Goal: Information Seeking & Learning: Check status

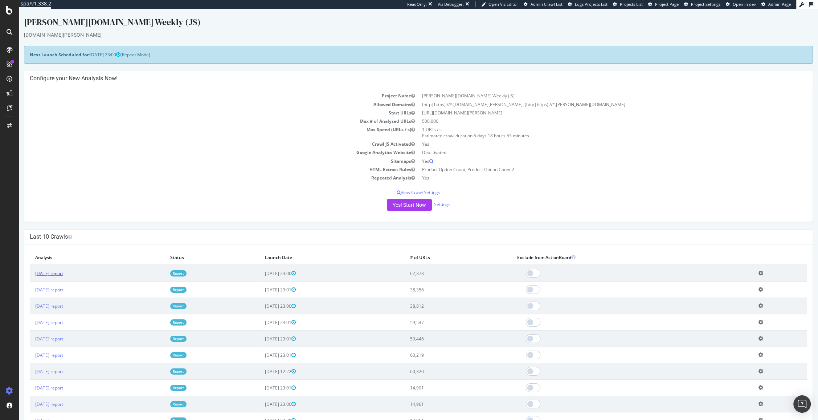
click at [51, 273] on link "[DATE] report" at bounding box center [49, 273] width 28 height 6
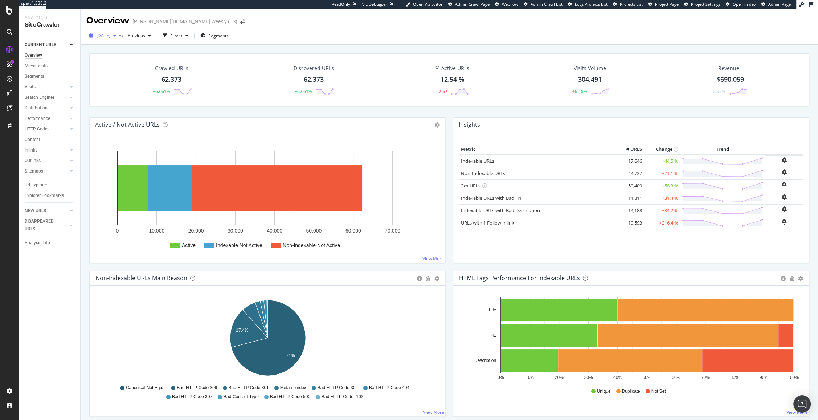
click at [116, 36] on icon "button" at bounding box center [114, 35] width 3 height 4
click at [231, 28] on div "[DATE] vs Previous Filters Segments" at bounding box center [450, 36] width 738 height 18
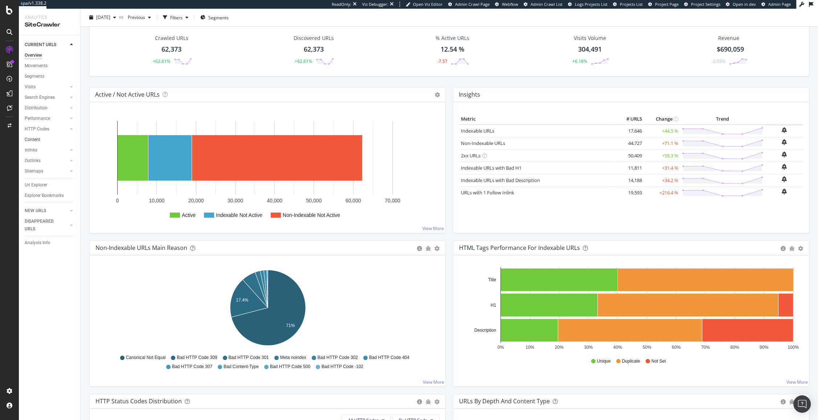
scroll to position [32, 0]
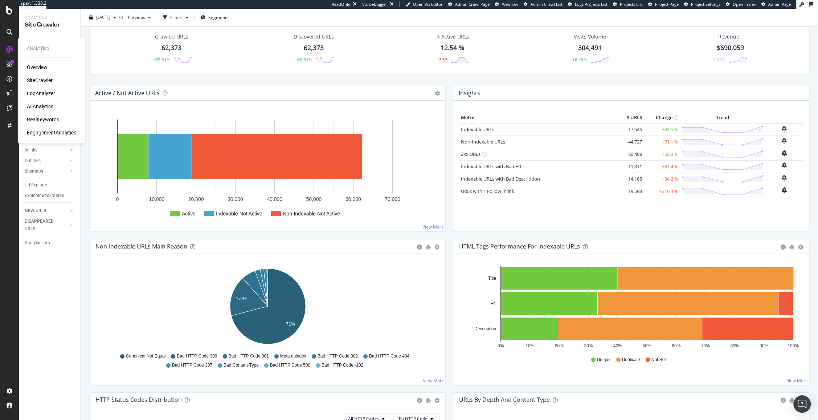
click at [50, 120] on div "RealKeywords" at bounding box center [43, 119] width 32 height 7
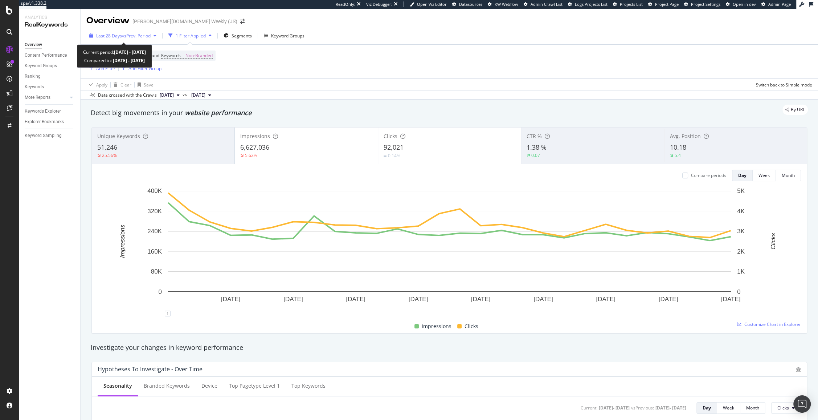
click at [159, 36] on div "button" at bounding box center [155, 35] width 9 height 4
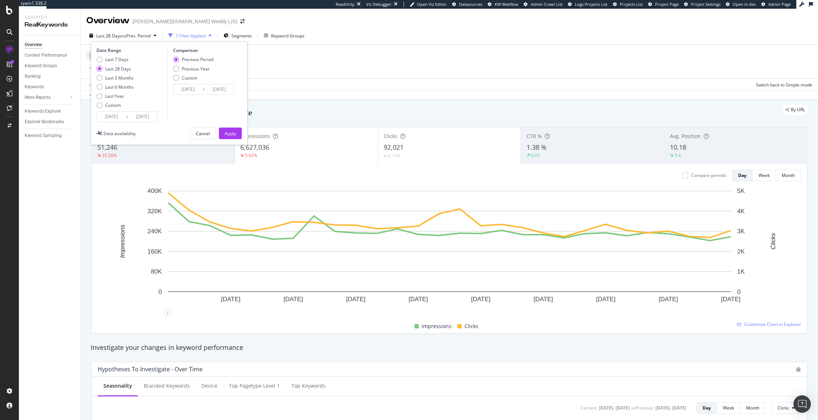
click at [125, 117] on input "[DATE]" at bounding box center [111, 116] width 29 height 10
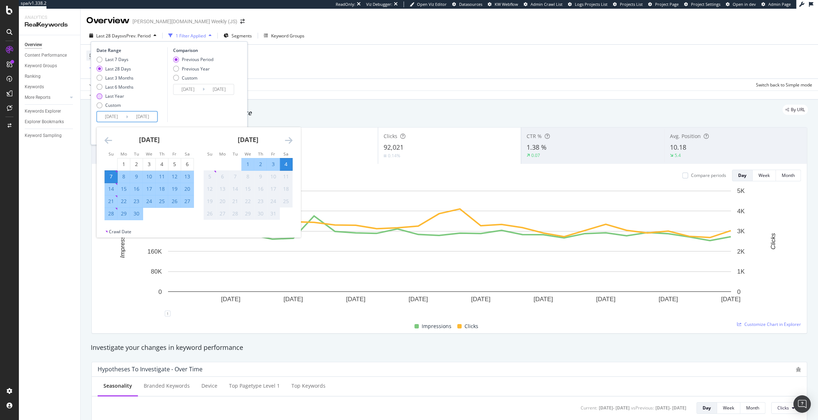
click at [117, 96] on div "Last Year" at bounding box center [114, 96] width 19 height 6
type input "[DATE]"
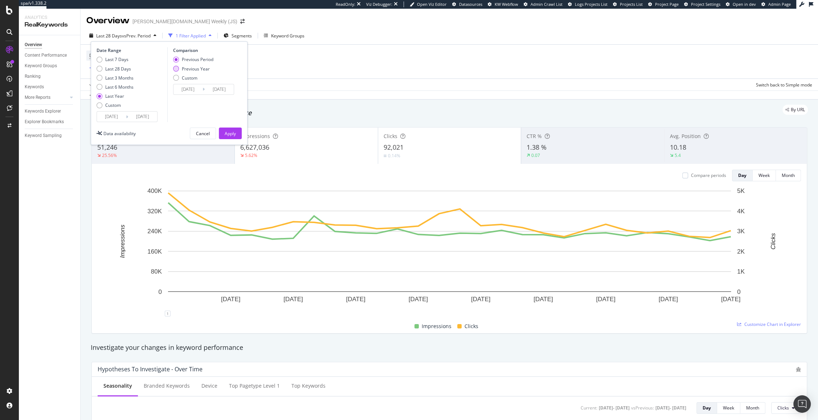
click at [205, 67] on div "Previous Year" at bounding box center [196, 69] width 28 height 6
type input "[DATE]"
click at [227, 132] on div "Apply" at bounding box center [230, 133] width 11 height 6
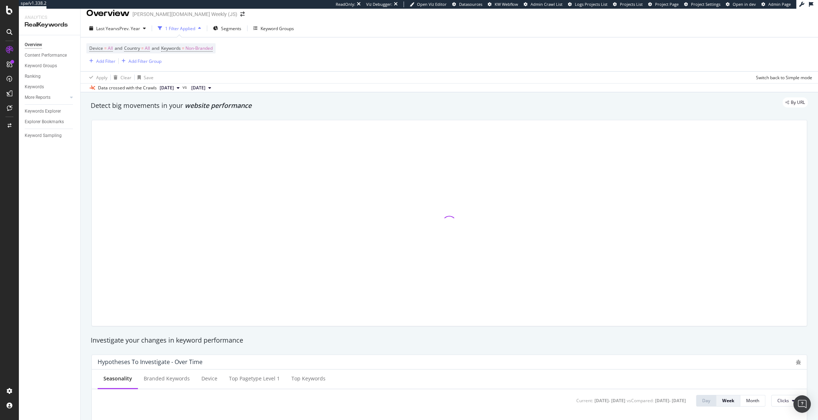
scroll to position [7, 0]
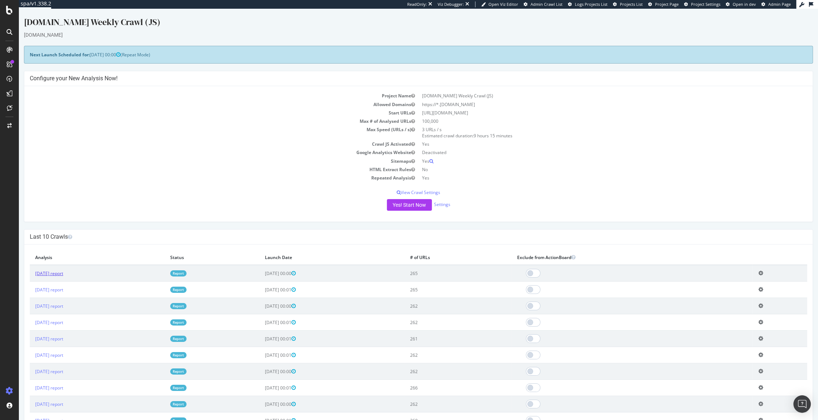
click at [60, 272] on link "2025 Oct. 6th report" at bounding box center [49, 273] width 28 height 6
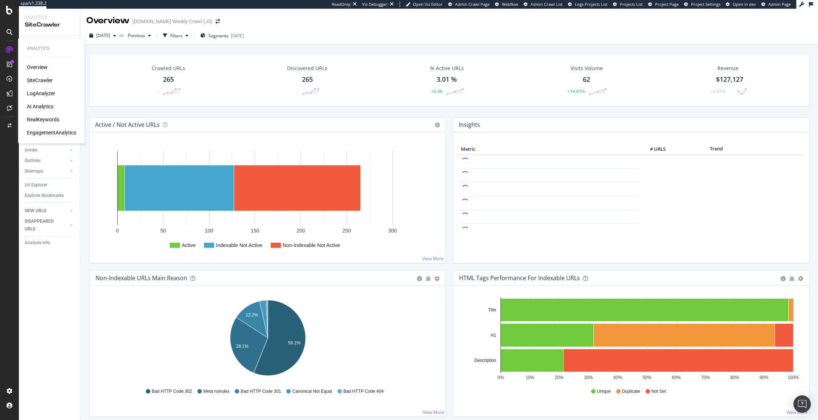
click at [48, 116] on div "RealKeywords" at bounding box center [43, 119] width 32 height 7
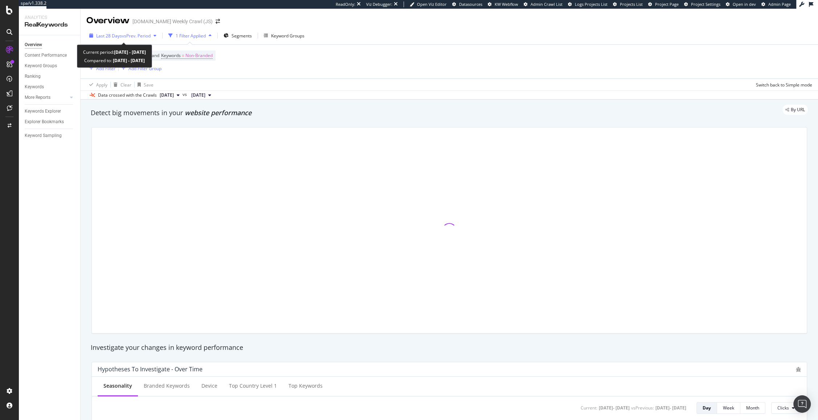
click at [156, 37] on icon "button" at bounding box center [155, 35] width 3 height 4
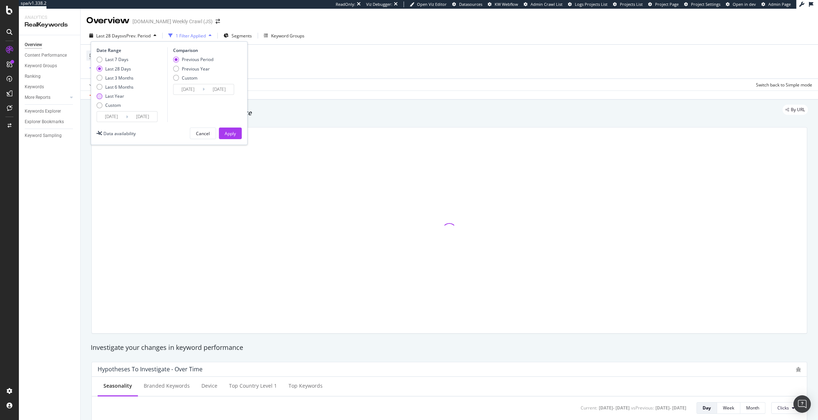
click at [121, 94] on div "Last Year" at bounding box center [114, 96] width 19 height 6
type input "[DATE]"
click at [203, 70] on div "Previous Year" at bounding box center [196, 69] width 28 height 6
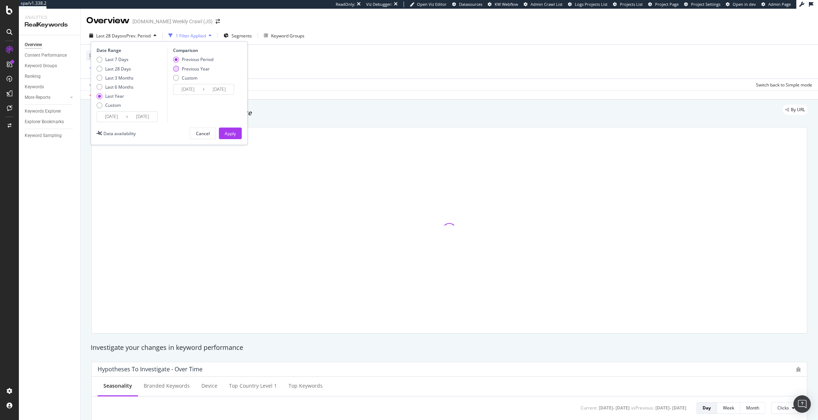
type input "[DATE]"
click at [231, 131] on div "Apply" at bounding box center [230, 133] width 11 height 6
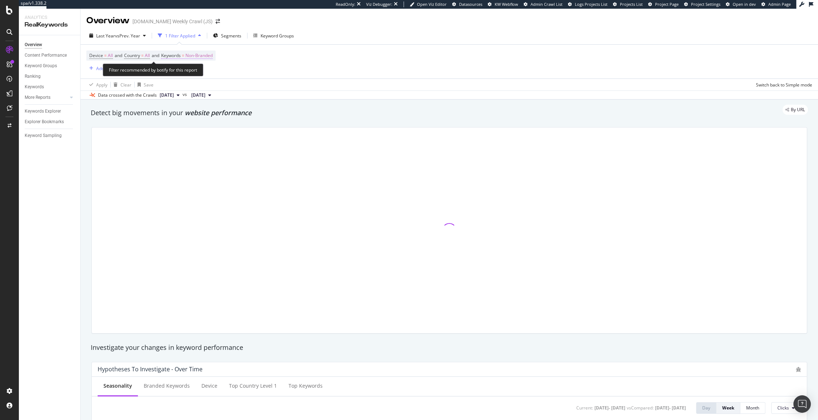
click at [209, 56] on span "Non-Branded" at bounding box center [199, 55] width 27 height 10
click at [199, 74] on span "Non-Branded" at bounding box center [187, 72] width 30 height 6
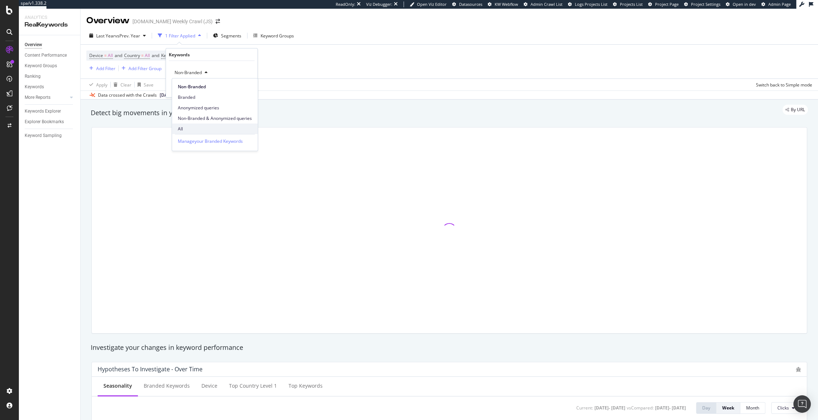
click at [201, 128] on span "All" at bounding box center [215, 129] width 74 height 7
click at [239, 88] on div "button" at bounding box center [236, 88] width 10 height 4
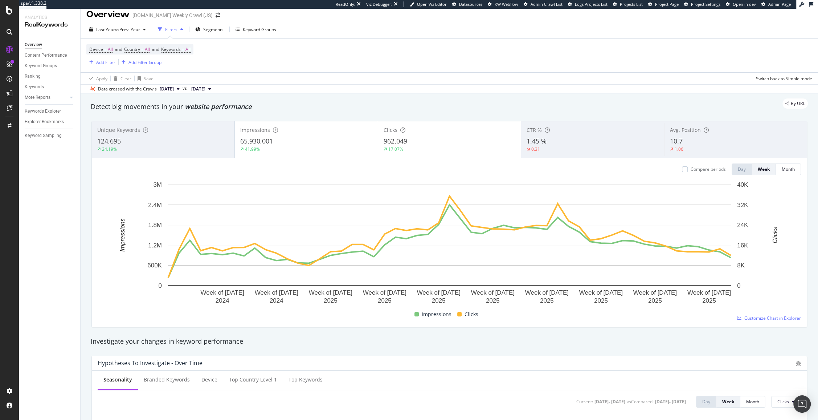
scroll to position [7, 0]
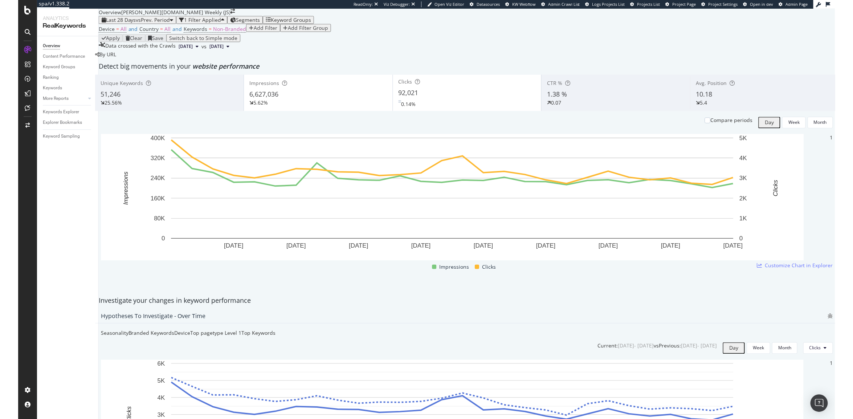
scroll to position [1, 0]
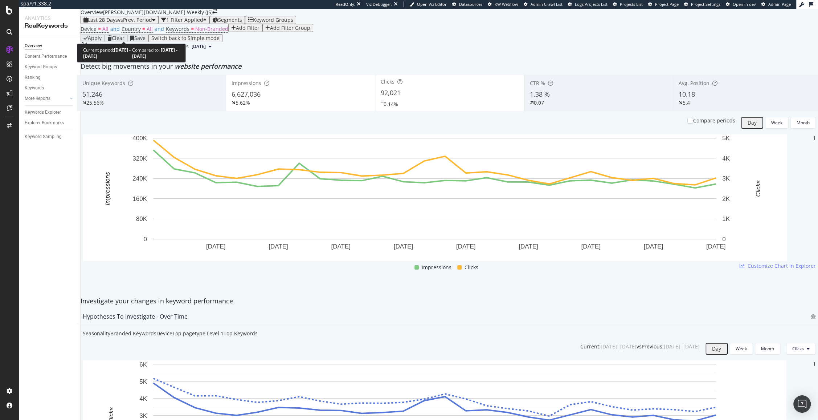
click at [152, 23] on div "button" at bounding box center [153, 19] width 3 height 5
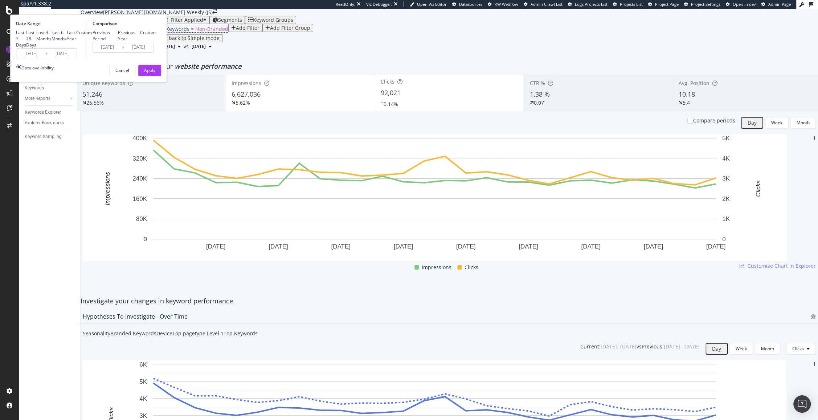
click at [76, 42] on div "Last Year" at bounding box center [71, 35] width 9 height 12
type input "[DATE]"
click at [141, 42] on div "Previous Year" at bounding box center [129, 35] width 23 height 12
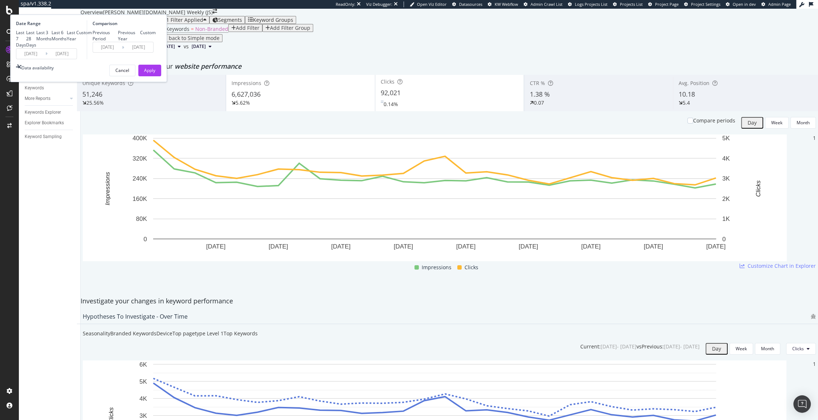
type input "[DATE]"
click at [155, 73] on div "Apply" at bounding box center [149, 70] width 11 height 6
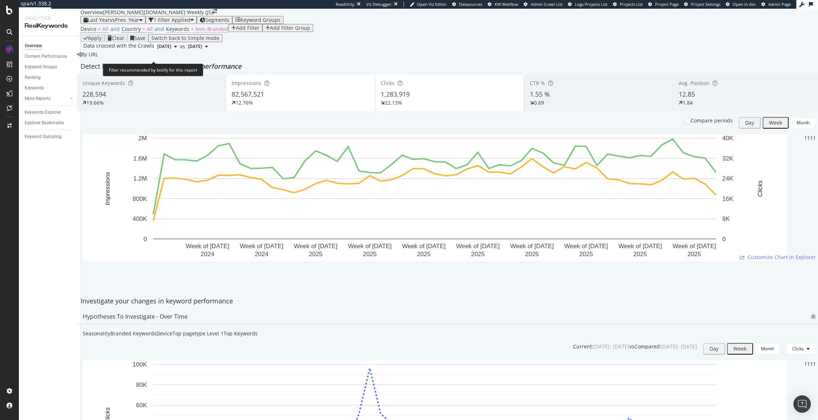
click at [213, 32] on span "Non-Branded" at bounding box center [211, 28] width 33 height 7
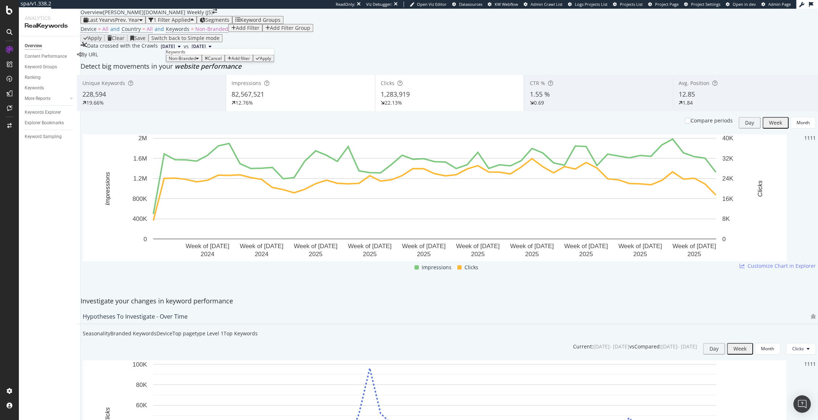
click at [199, 61] on icon "button" at bounding box center [197, 58] width 3 height 4
click at [195, 135] on div "All" at bounding box center [215, 140] width 86 height 11
click at [246, 62] on button "Apply" at bounding box center [241, 58] width 21 height 7
